Goal: Task Accomplishment & Management: Complete application form

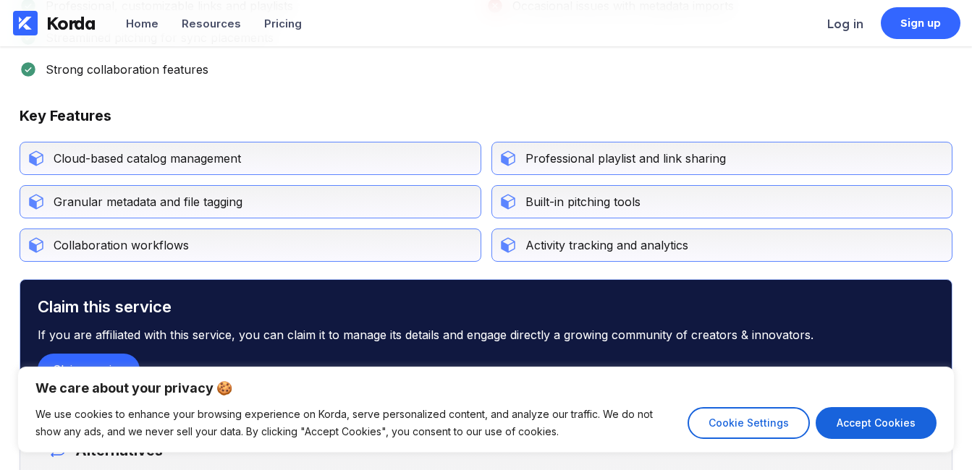
scroll to position [941, 0]
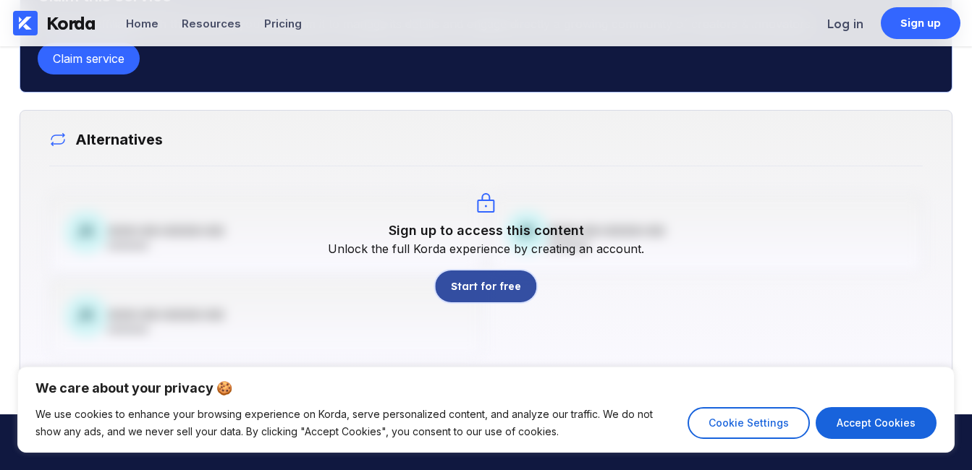
click at [467, 285] on div "Start for free" at bounding box center [485, 286] width 69 height 14
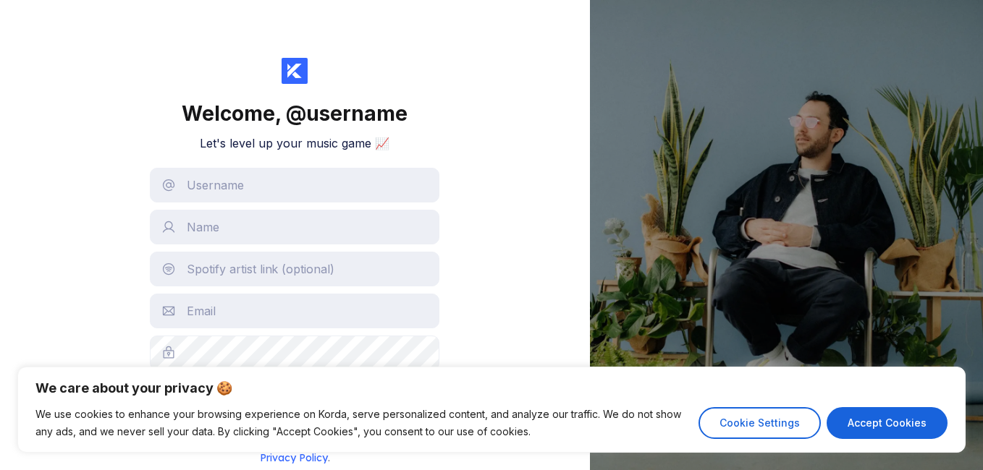
scroll to position [24, 0]
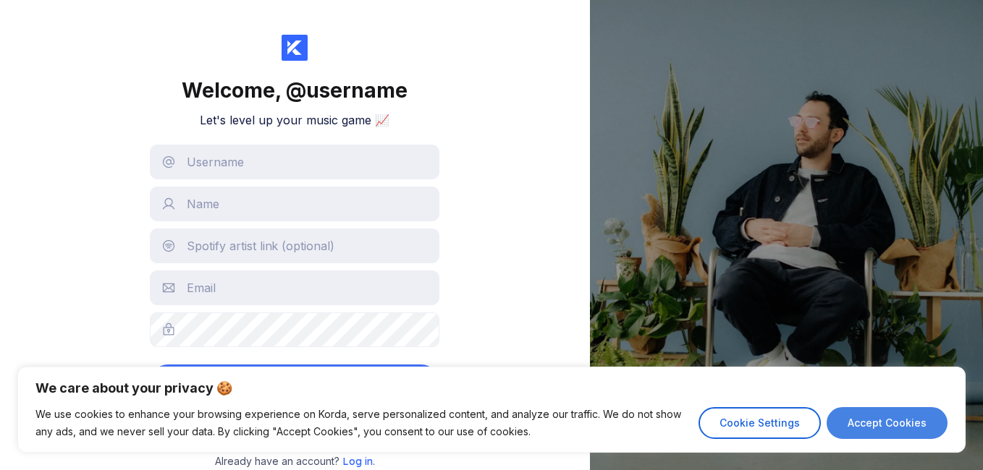
click at [884, 429] on button "Accept Cookies" at bounding box center [886, 423] width 121 height 32
checkbox input "true"
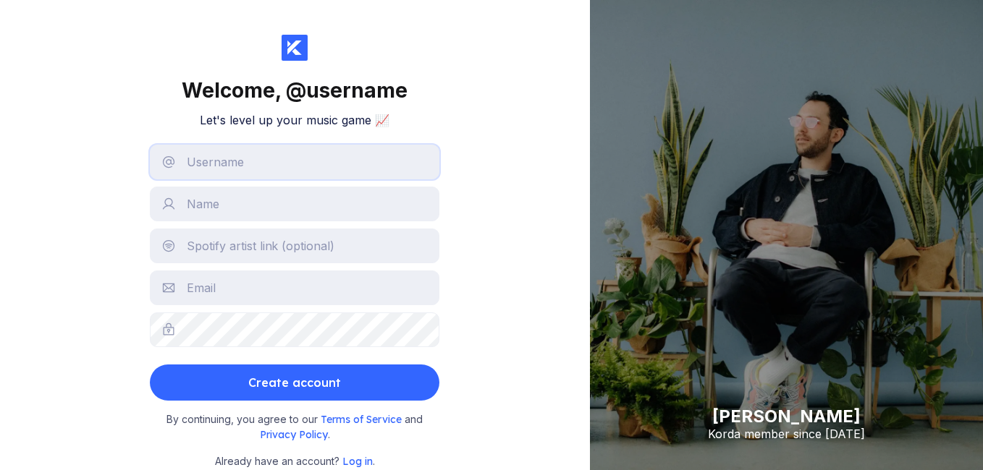
drag, startPoint x: 186, startPoint y: 150, endPoint x: 207, endPoint y: 166, distance: 26.8
click at [191, 156] on input "text" at bounding box center [294, 162] width 289 height 35
type input "[EMAIL_ADDRESS][DOMAIN_NAME]"
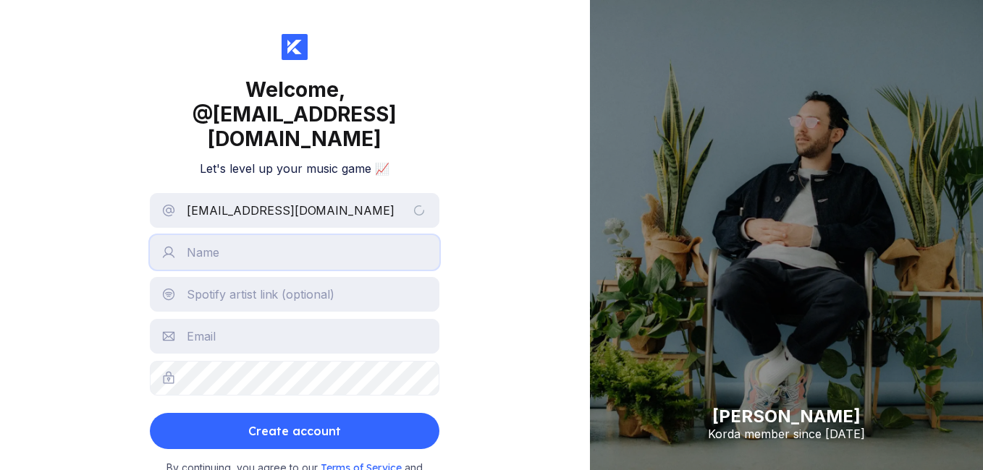
click at [240, 247] on input "text" at bounding box center [294, 252] width 289 height 35
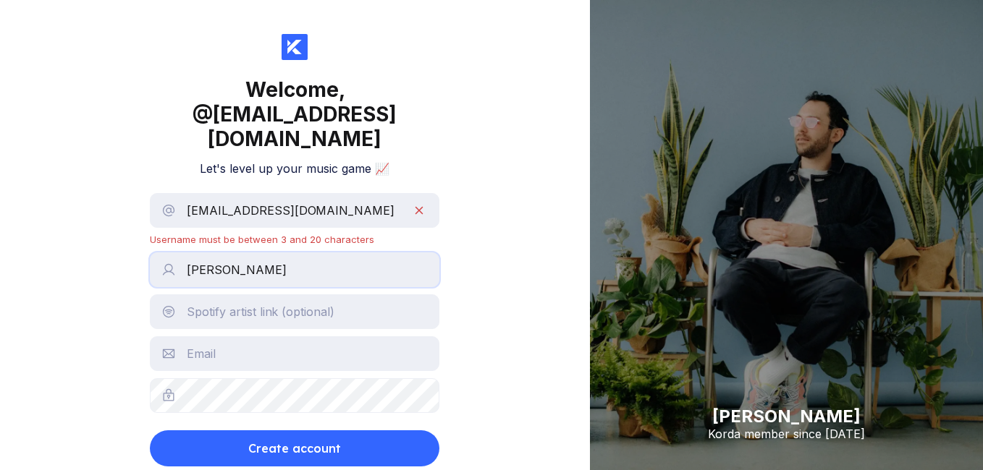
click at [300, 265] on input "[PERSON_NAME]" at bounding box center [294, 270] width 289 height 35
type input "MYSHDJDFD"
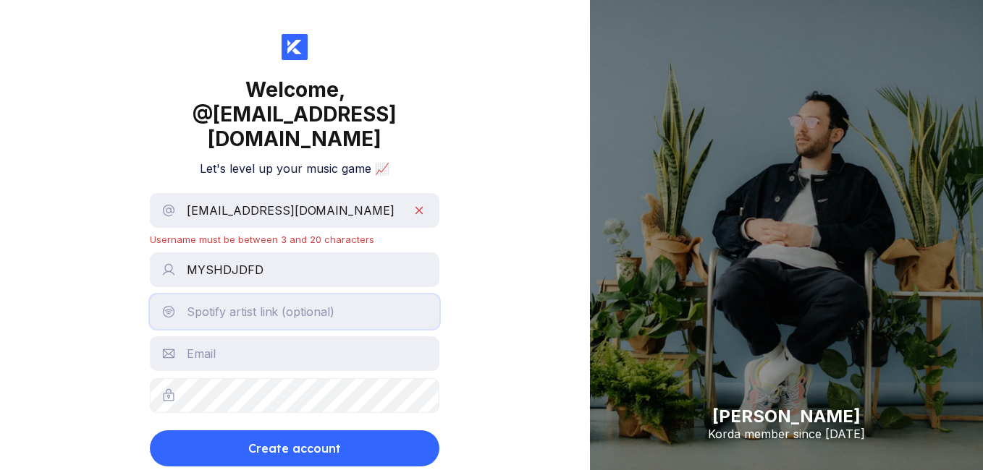
click at [311, 315] on input "text" at bounding box center [294, 312] width 289 height 35
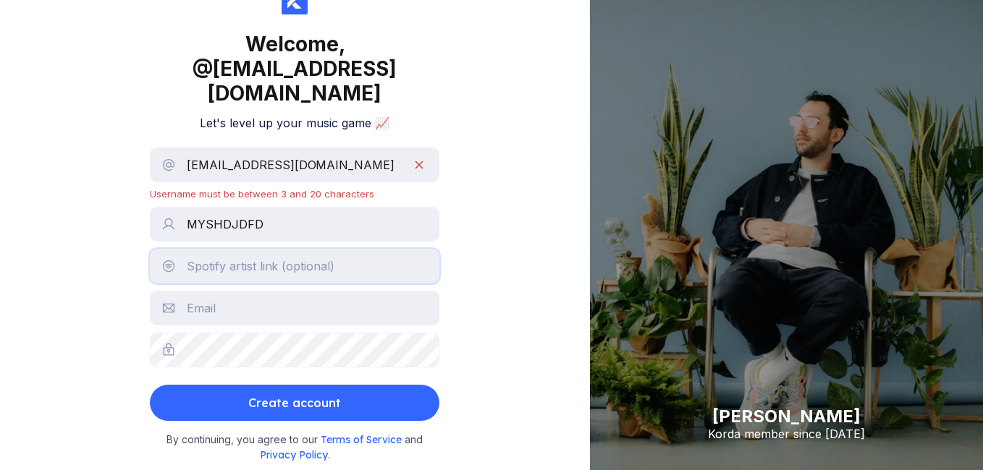
scroll to position [90, 0]
